Goal: Task Accomplishment & Management: Use online tool/utility

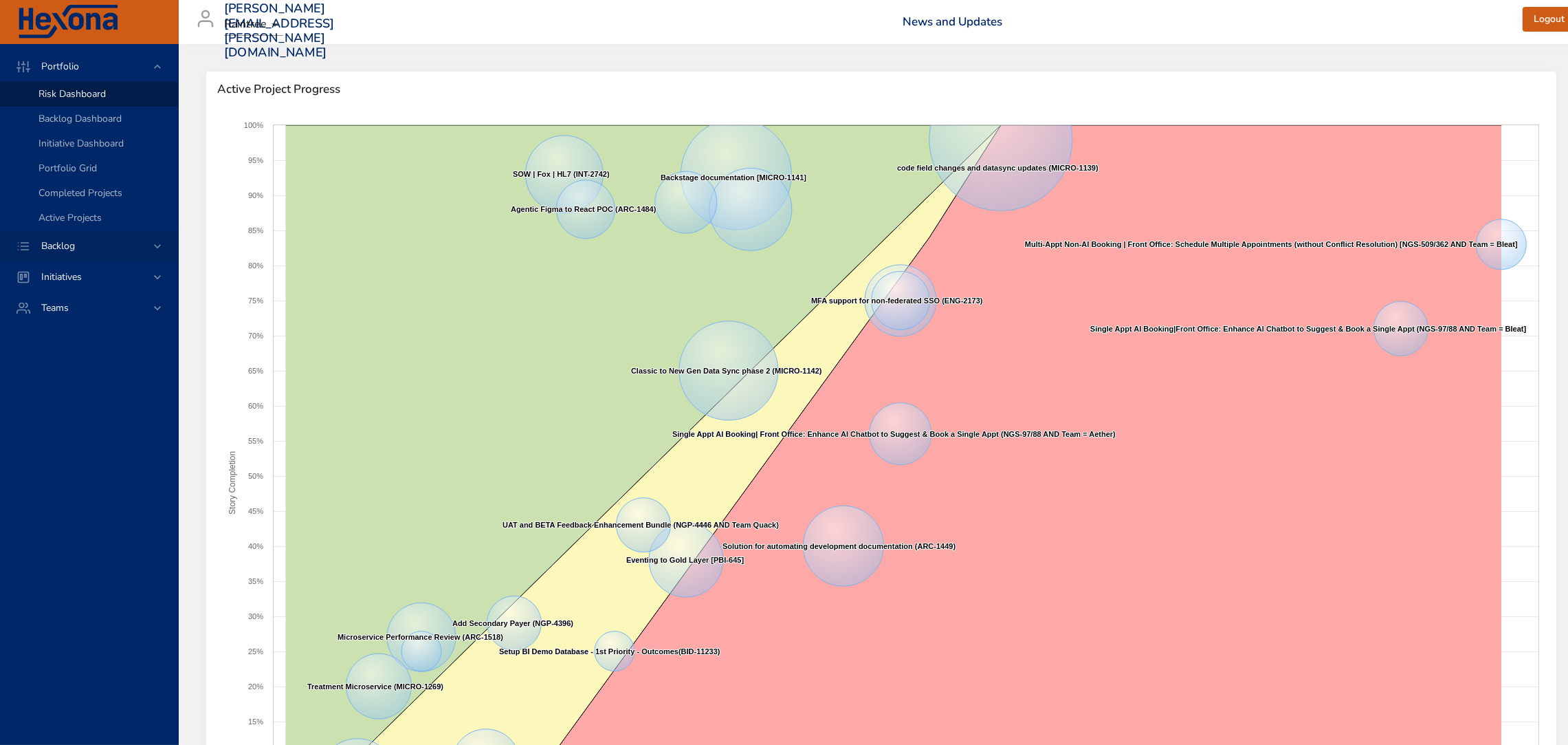
click at [110, 248] on div "Backlog" at bounding box center [90, 245] width 120 height 14
click at [79, 127] on span "Backlog Details" at bounding box center [71, 124] width 66 height 13
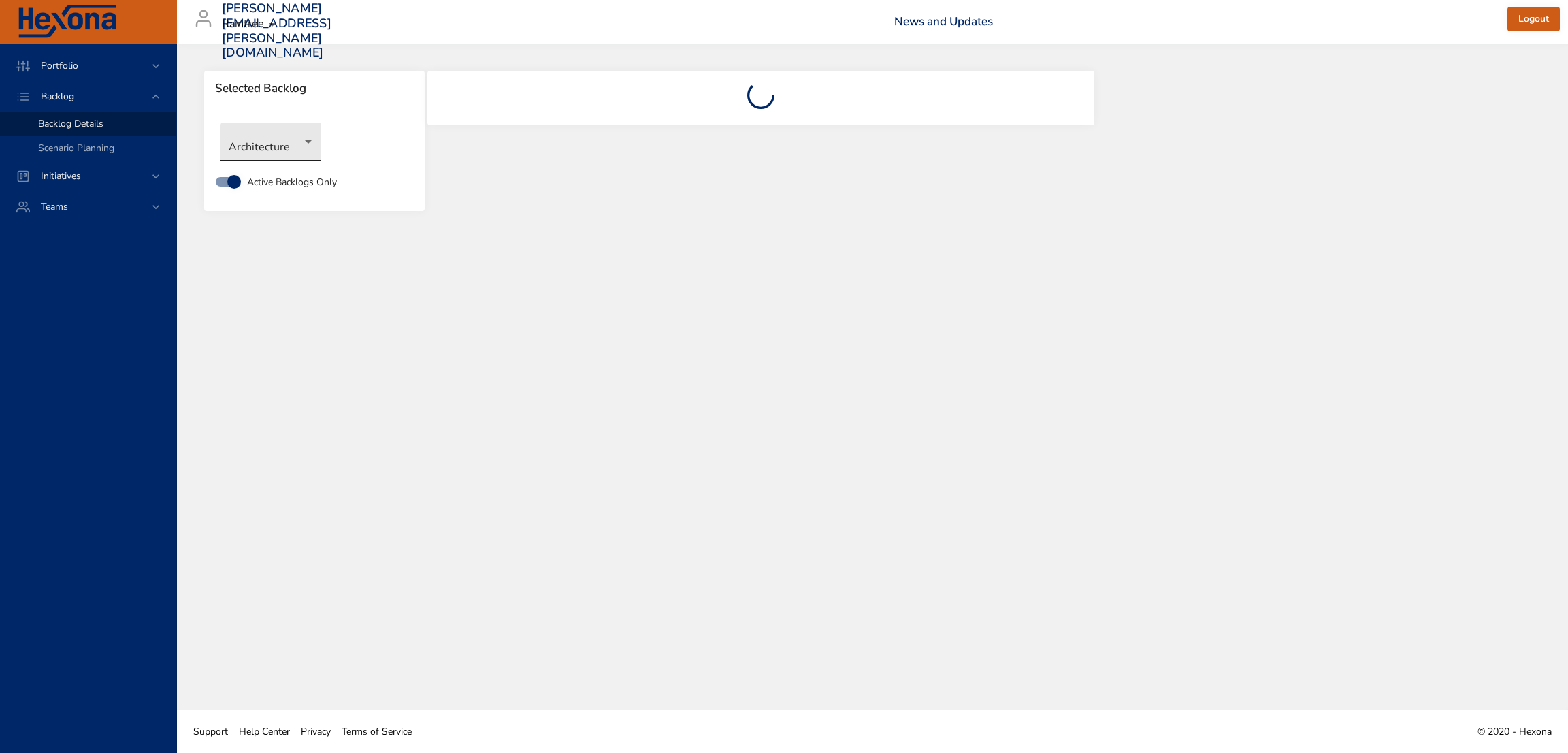
click at [302, 142] on body "Portfolio Backlog Backlog Details Scenario Planning Initiatives Teams [PERSON_N…" at bounding box center [784, 376] width 1568 height 753
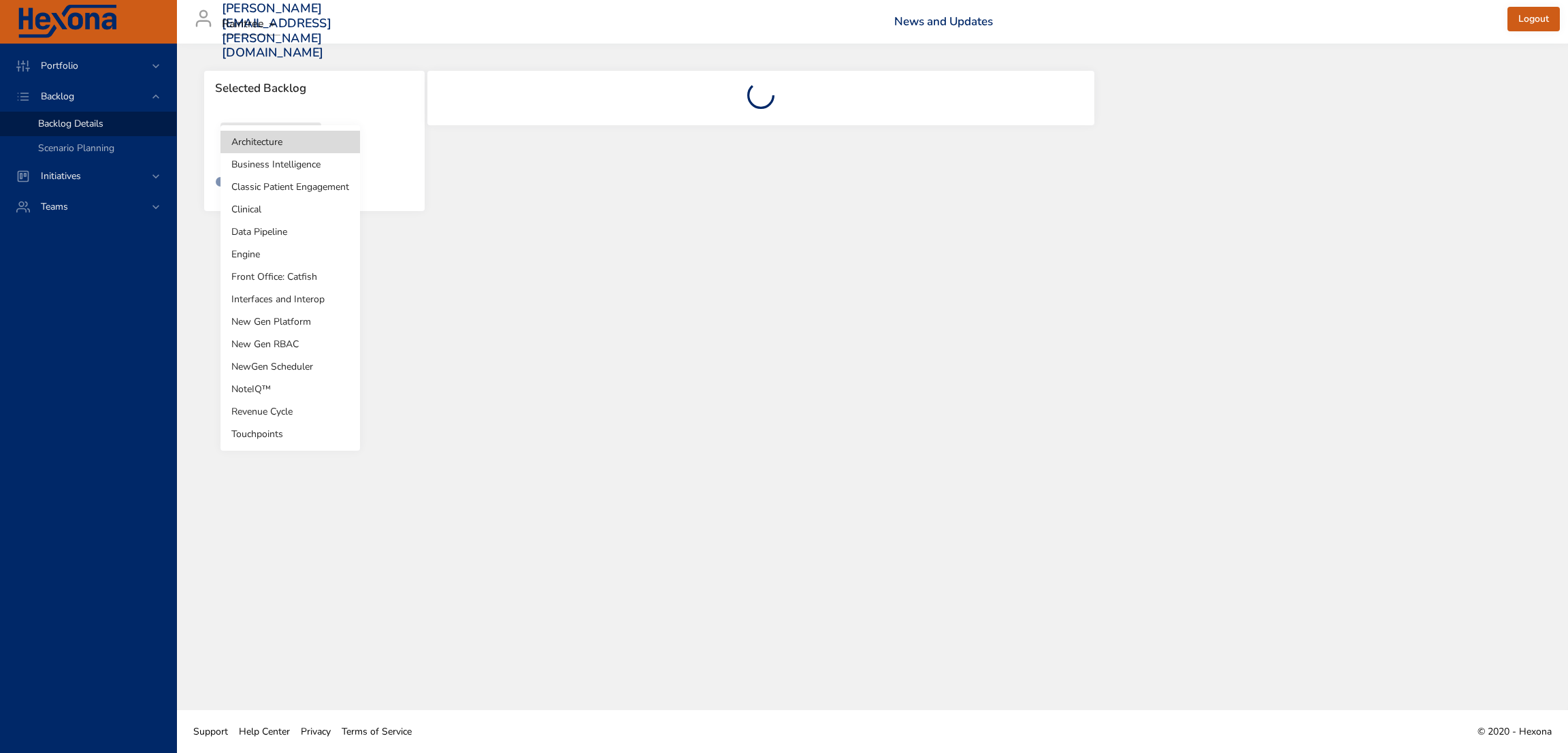
click at [309, 367] on li "NewGen Scheduler" at bounding box center [290, 367] width 140 height 22
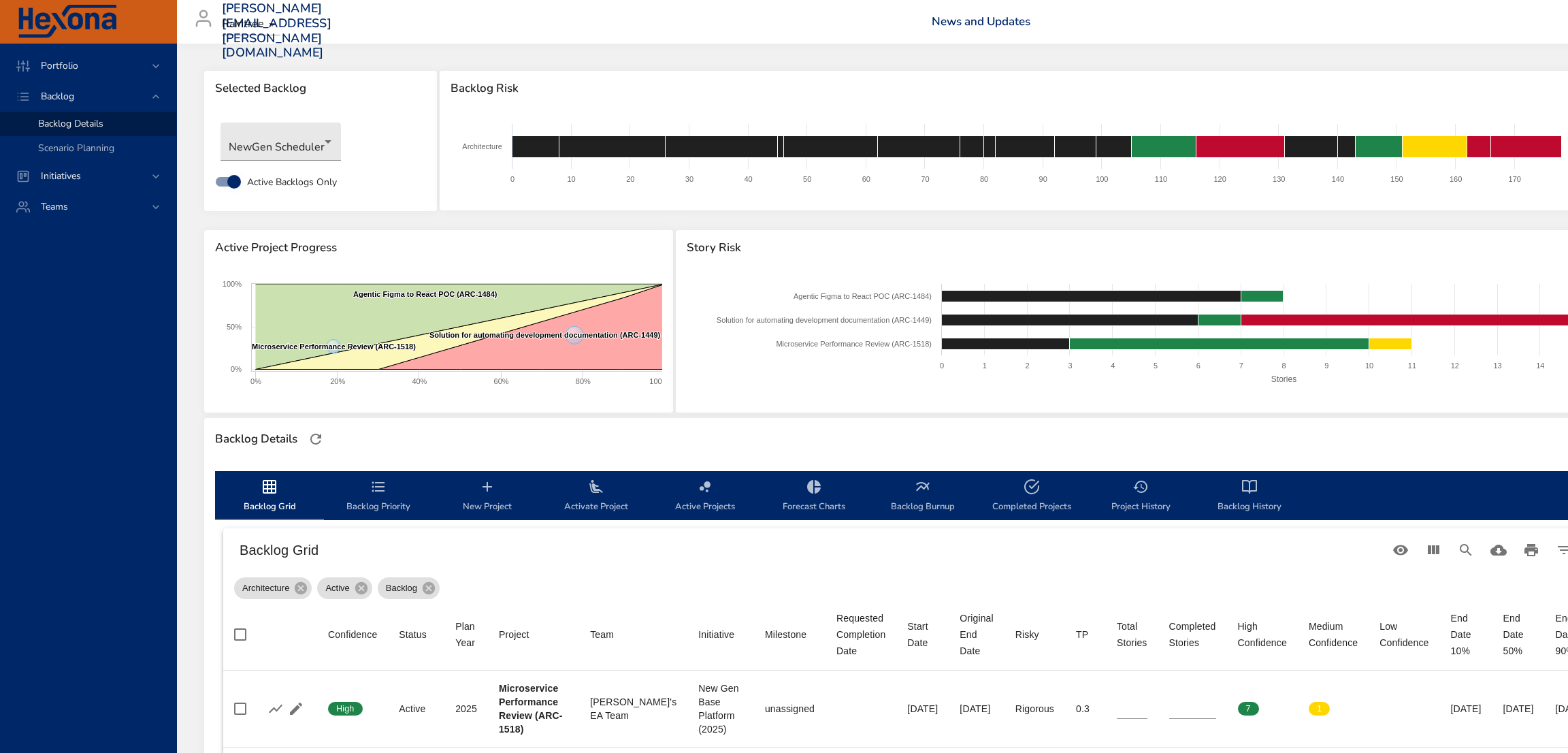
type input "*"
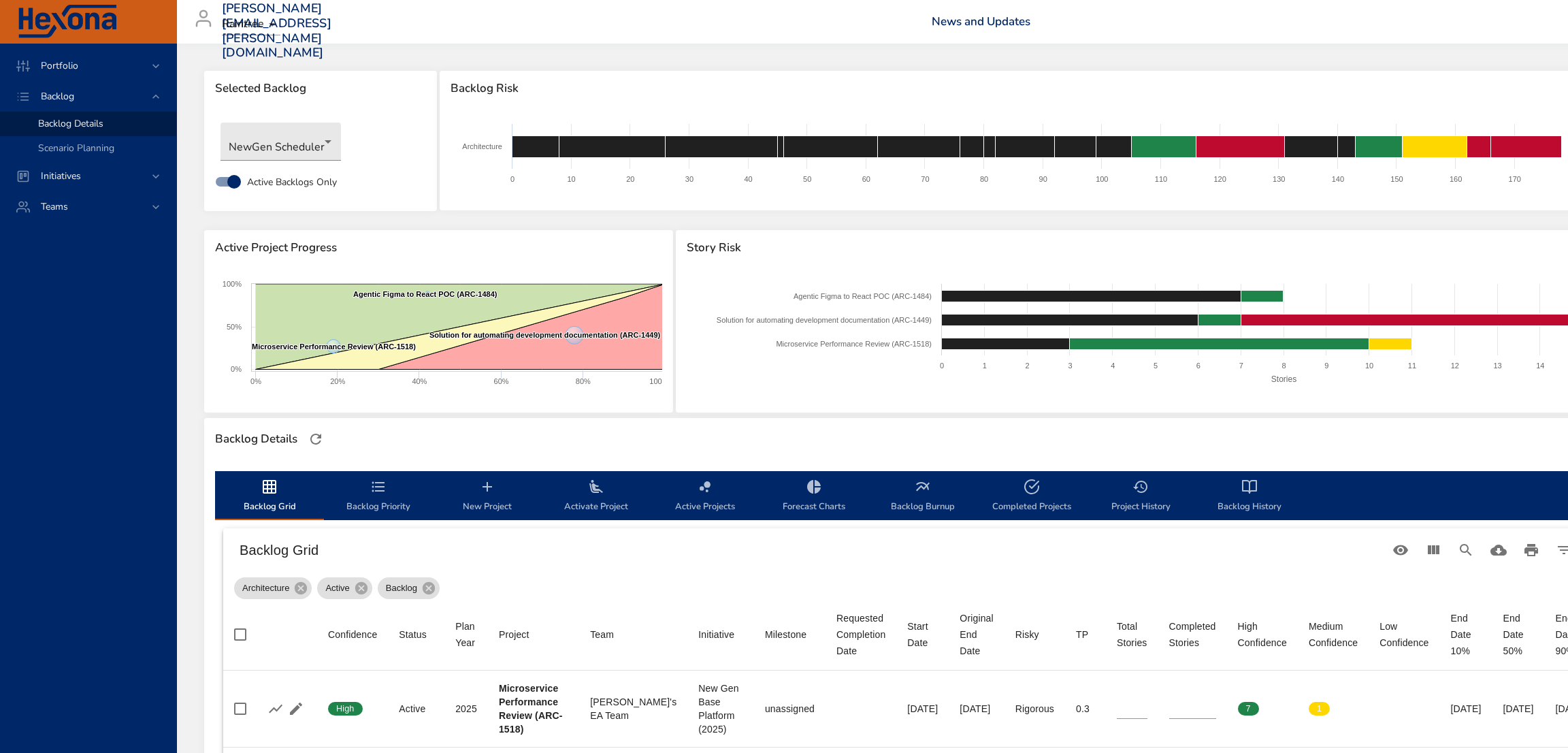
type input "*"
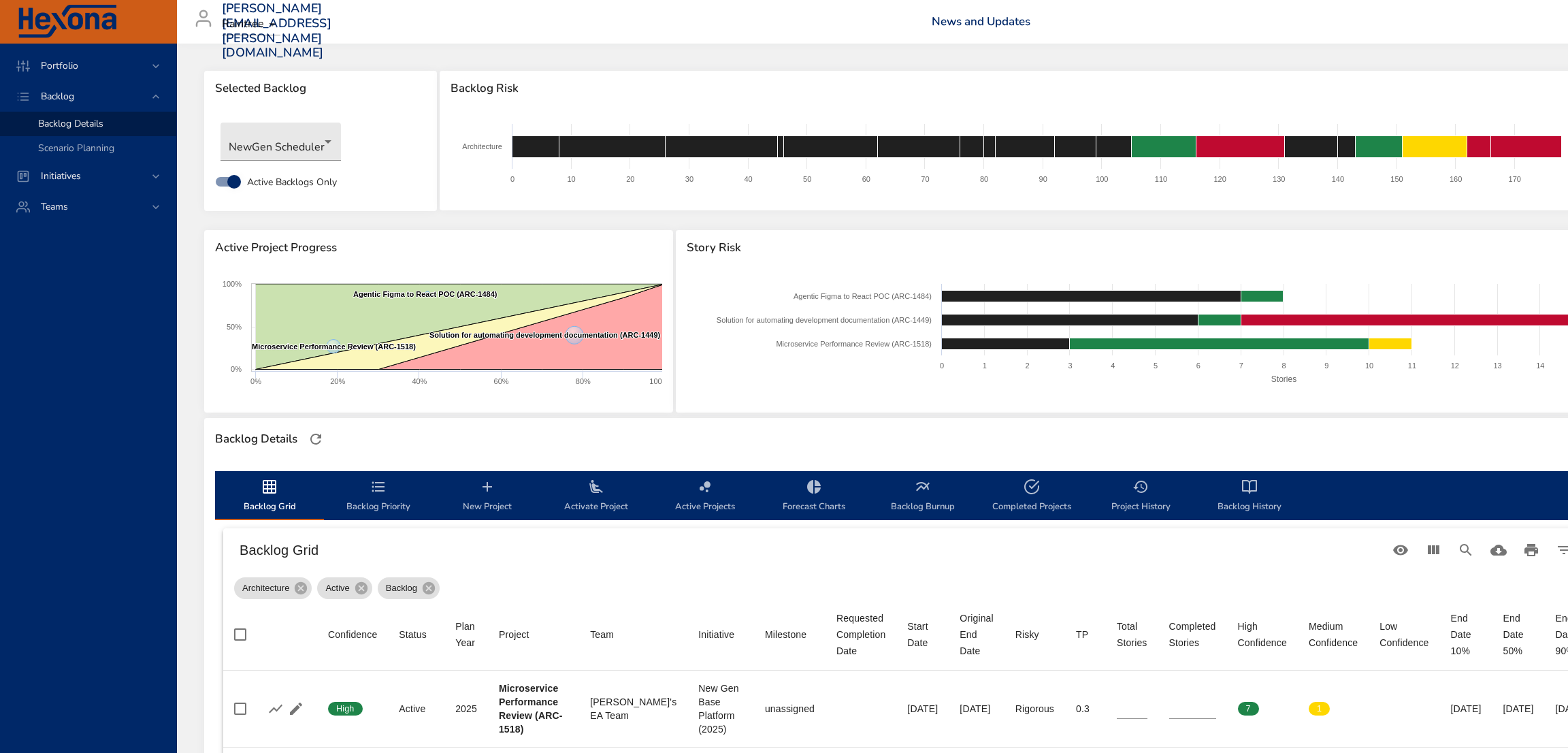
type input "*"
